Goal: Transaction & Acquisition: Purchase product/service

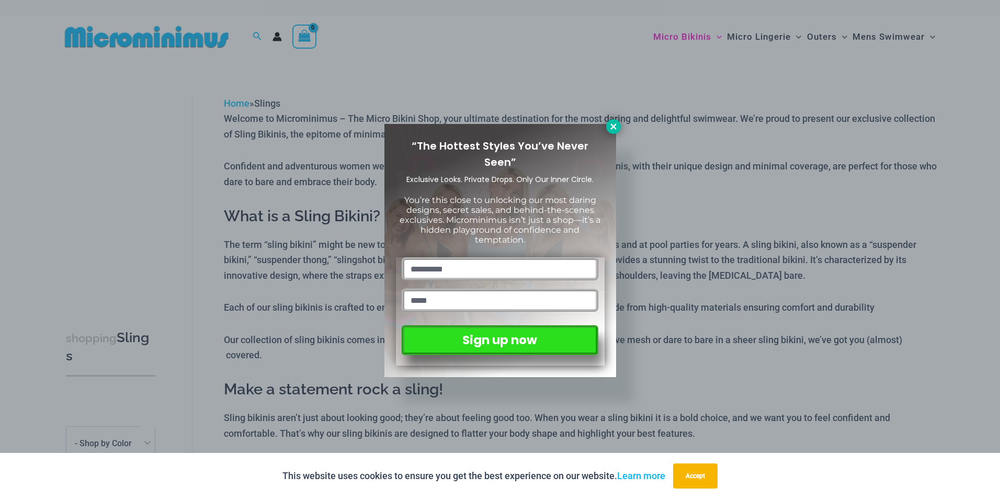
click at [618, 129] on button at bounding box center [613, 126] width 15 height 15
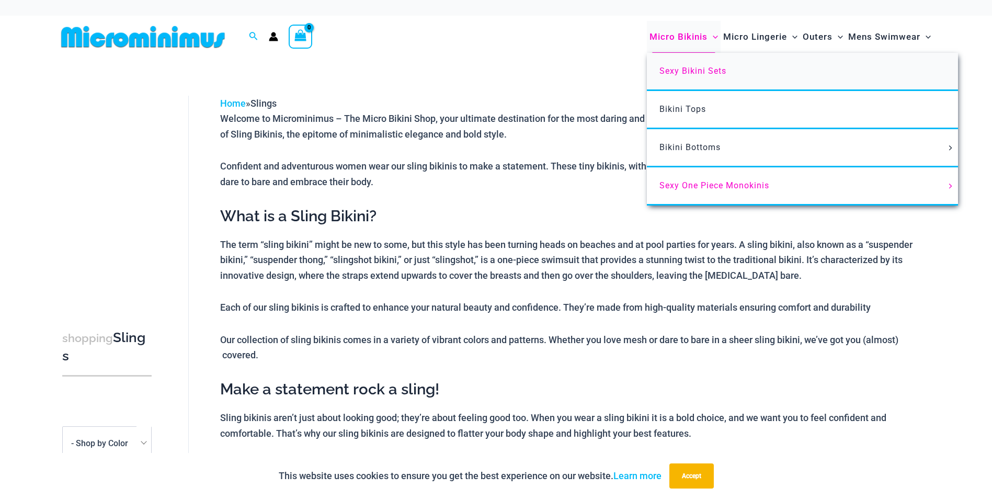
click at [684, 74] on span "Sexy Bikini Sets" at bounding box center [692, 71] width 67 height 10
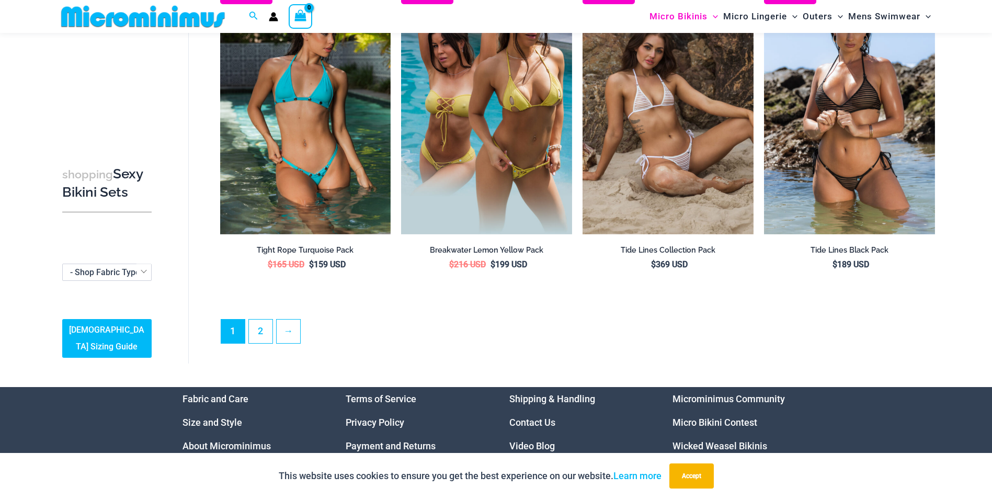
scroll to position [2396, 0]
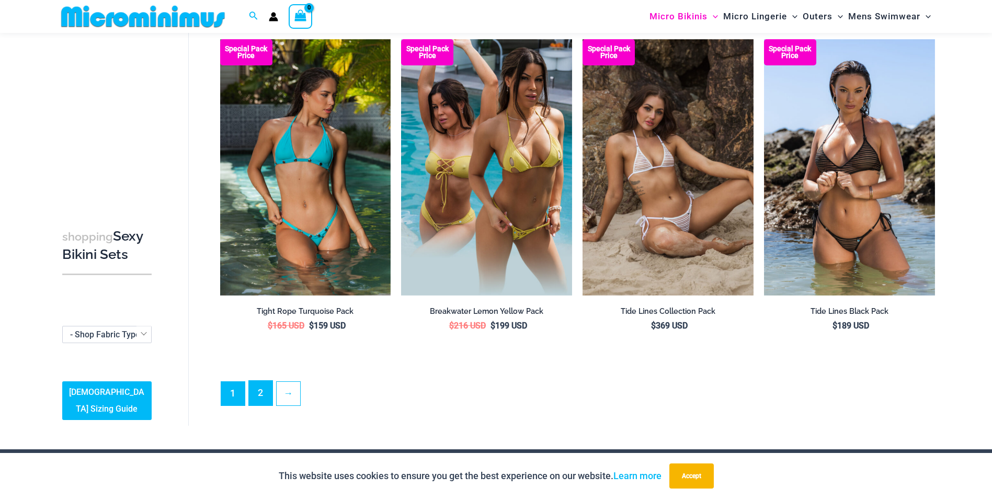
click at [249, 390] on link "2" at bounding box center [261, 393] width 24 height 25
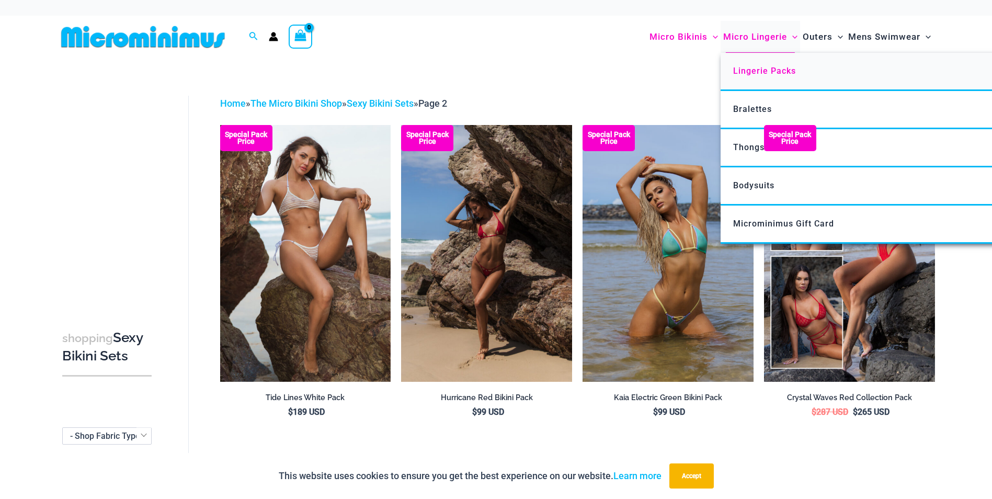
click at [773, 75] on span "Lingerie Packs" at bounding box center [764, 71] width 63 height 10
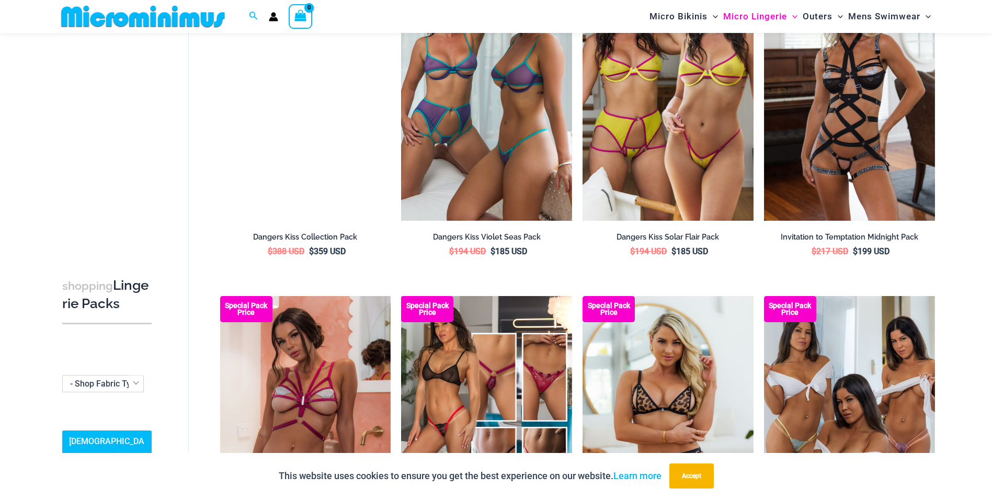
scroll to position [723, 0]
